Goal: Find specific page/section: Find specific page/section

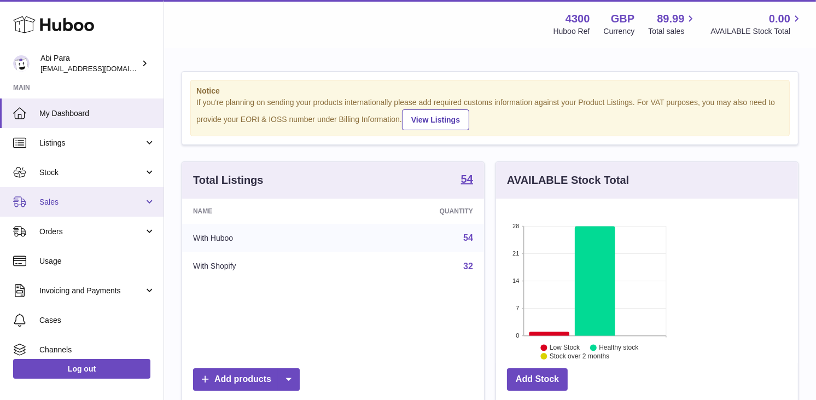
scroll to position [171, 198]
drag, startPoint x: 0, startPoint y: 0, endPoint x: 122, endPoint y: 209, distance: 242.0
click at [122, 209] on link "Sales" at bounding box center [82, 202] width 164 height 30
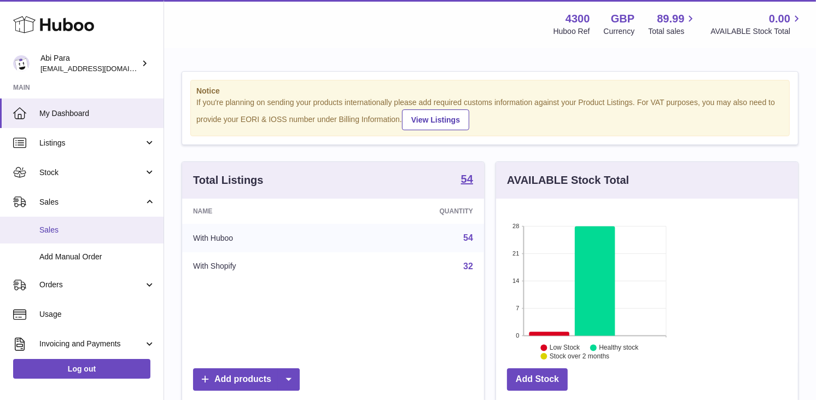
click at [122, 227] on span "Sales" at bounding box center [97, 230] width 116 height 10
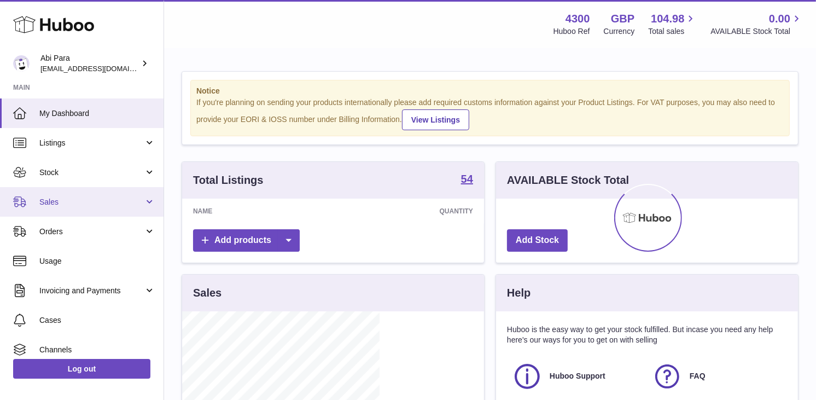
scroll to position [171, 198]
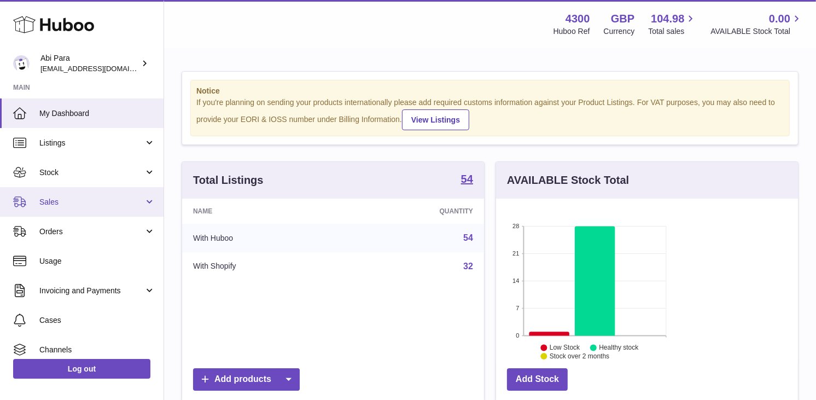
click at [93, 207] on link "Sales" at bounding box center [82, 202] width 164 height 30
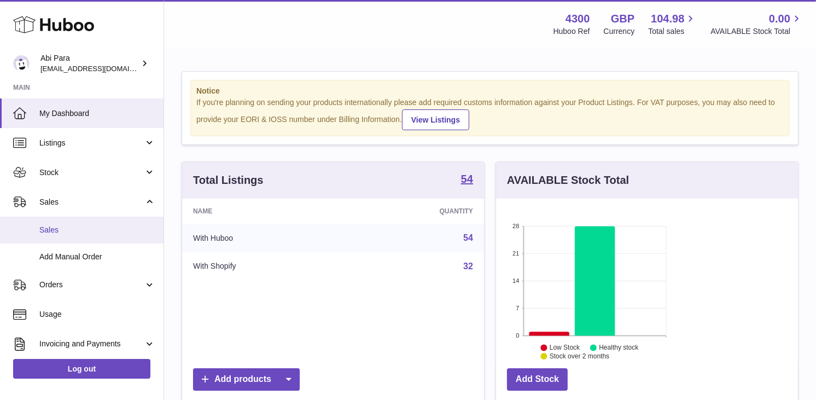
click at [94, 231] on span "Sales" at bounding box center [97, 230] width 116 height 10
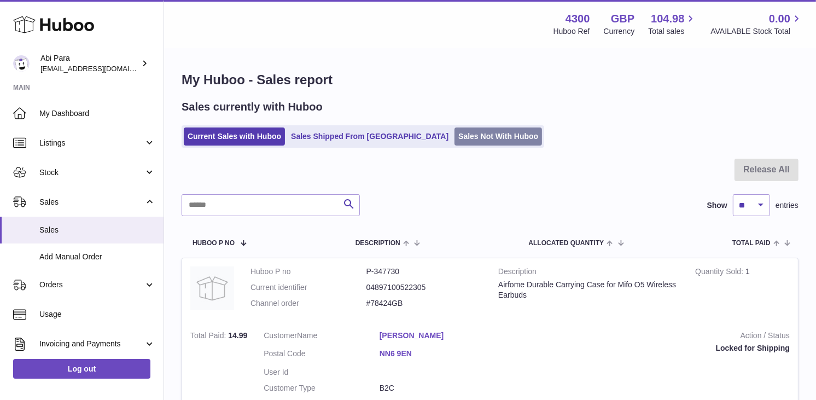
click at [455, 134] on link "Sales Not With Huboo" at bounding box center [499, 136] width 88 height 18
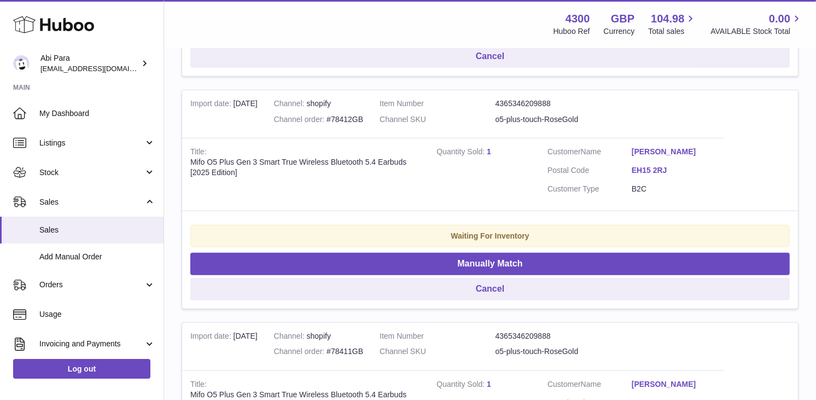
scroll to position [905, 0]
